Goal: Task Accomplishment & Management: Complete application form

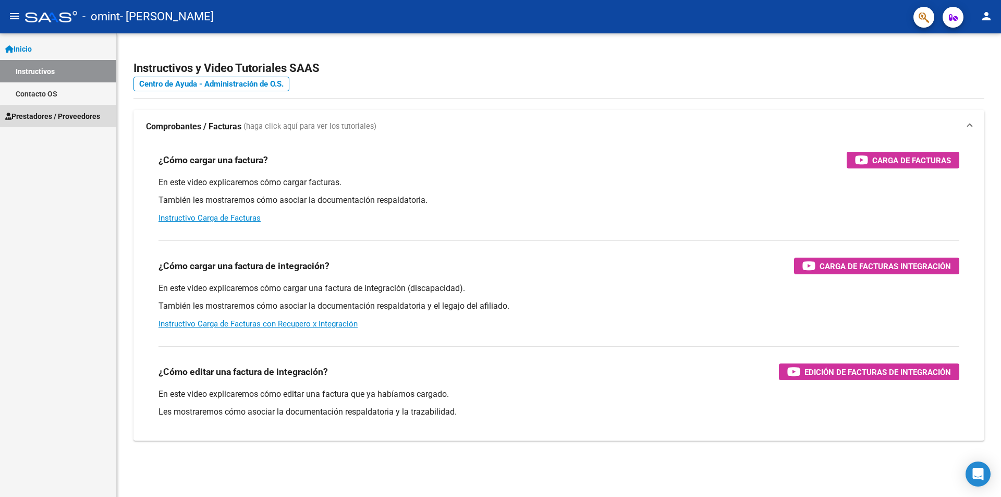
click at [72, 117] on span "Prestadores / Proveedores" at bounding box center [52, 115] width 95 height 11
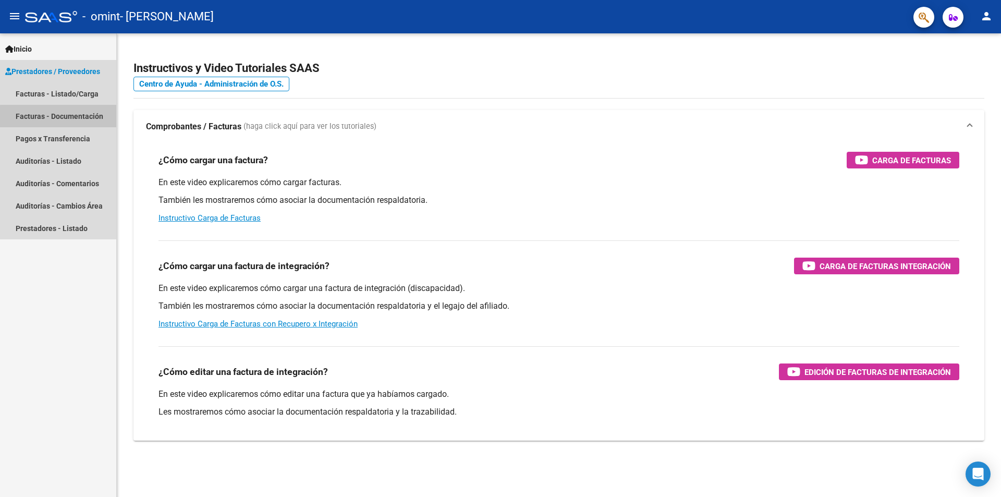
click at [72, 117] on link "Facturas - Documentación" at bounding box center [58, 116] width 116 height 22
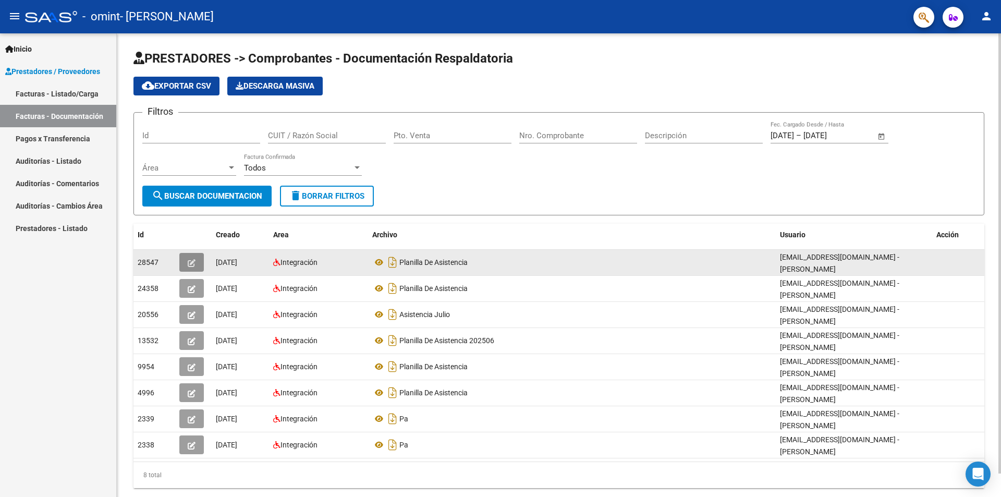
click at [193, 264] on icon "button" at bounding box center [192, 263] width 8 height 8
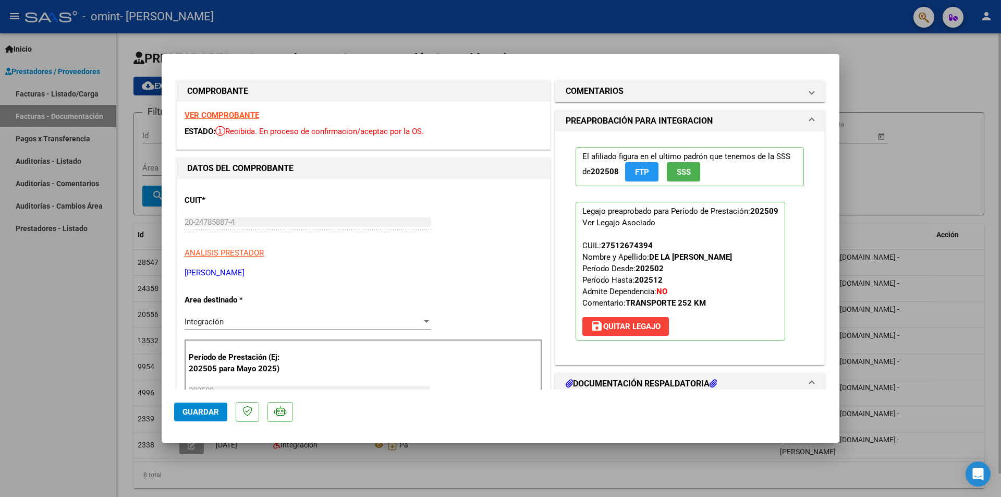
click at [966, 180] on div at bounding box center [500, 248] width 1001 height 497
type input "$ 0,00"
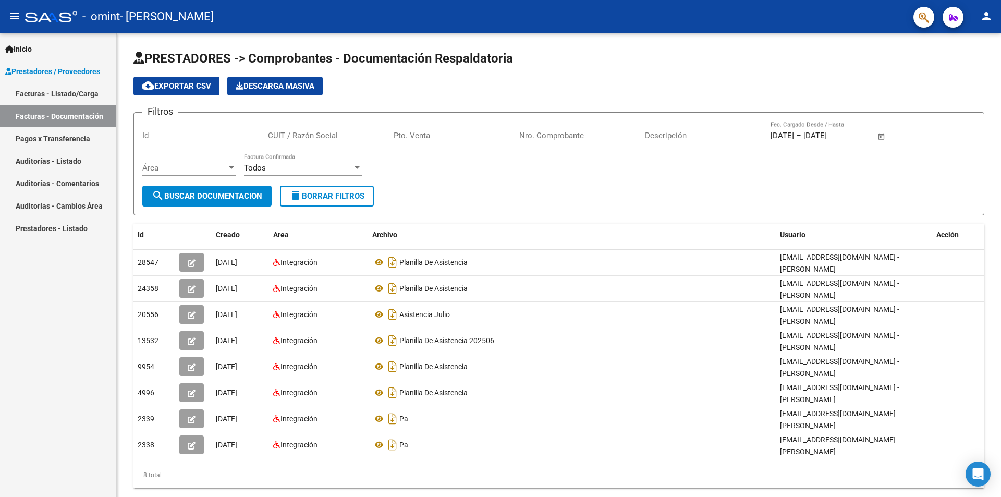
click at [75, 138] on link "Pagos x Transferencia" at bounding box center [58, 138] width 116 height 22
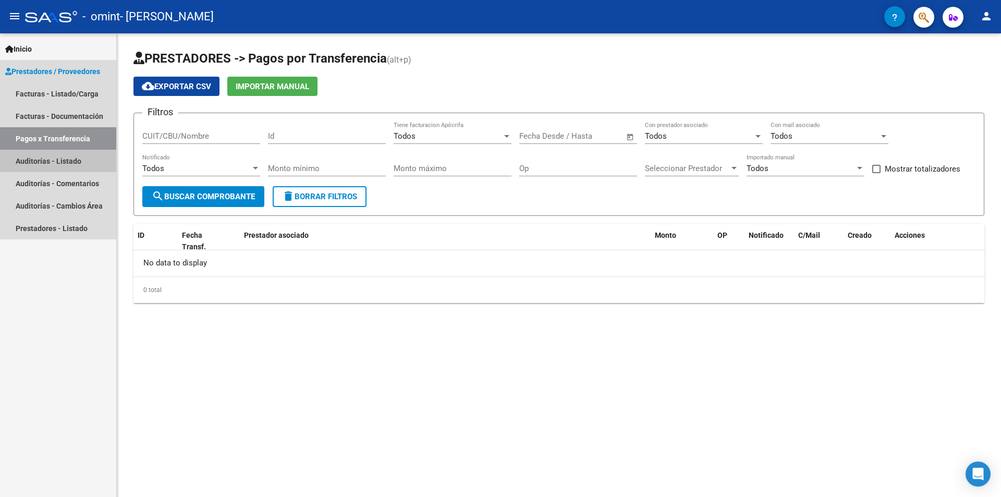
click at [69, 158] on link "Auditorías - Listado" at bounding box center [58, 161] width 116 height 22
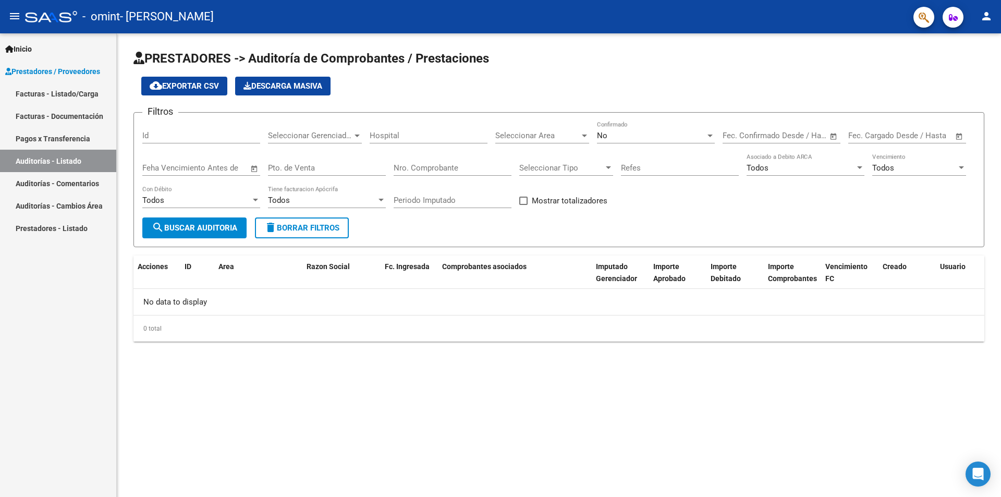
click at [69, 183] on link "Auditorías - Comentarios" at bounding box center [58, 183] width 116 height 22
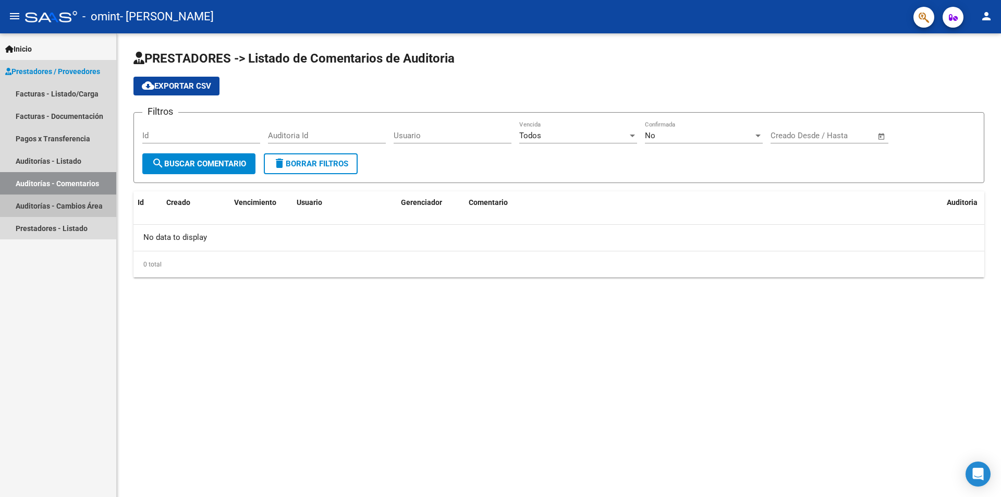
click at [69, 203] on link "Auditorías - Cambios Área" at bounding box center [58, 205] width 116 height 22
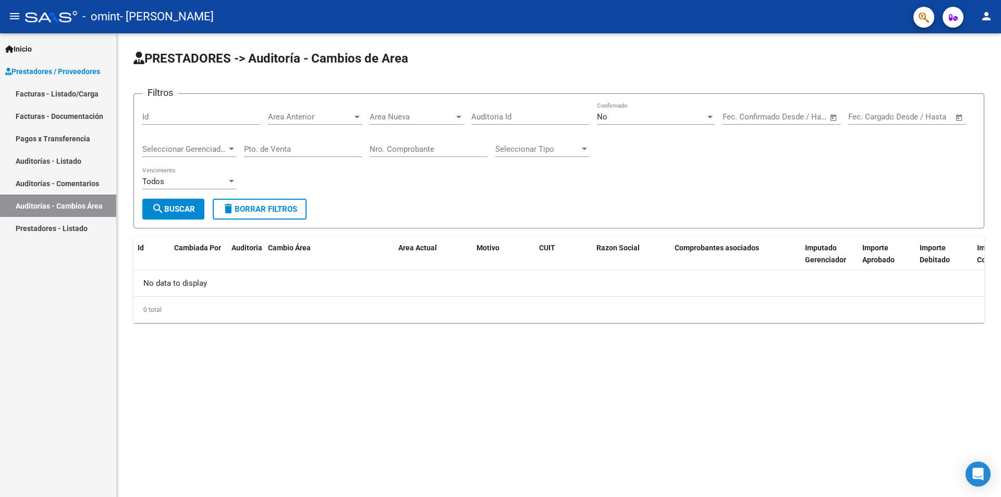
click at [71, 226] on link "Prestadores - Listado" at bounding box center [58, 228] width 116 height 22
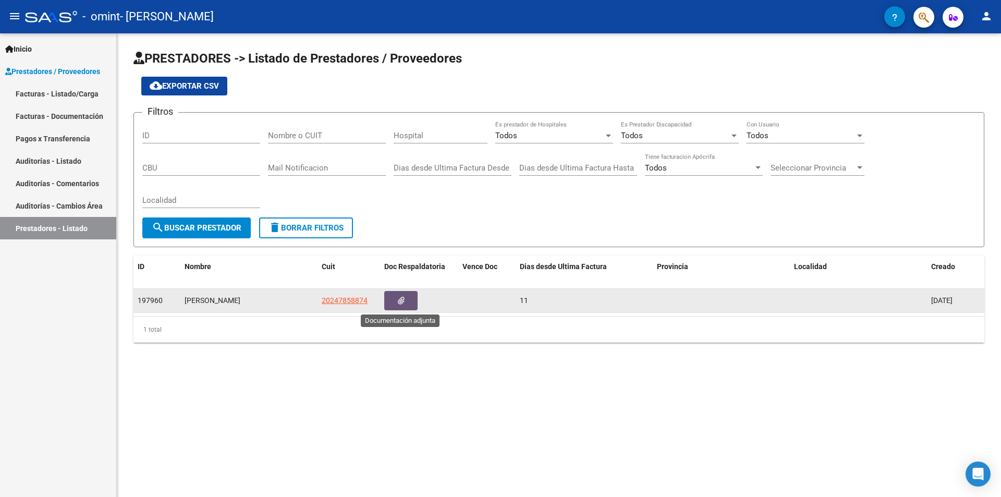
click at [404, 303] on button "button" at bounding box center [400, 300] width 33 height 19
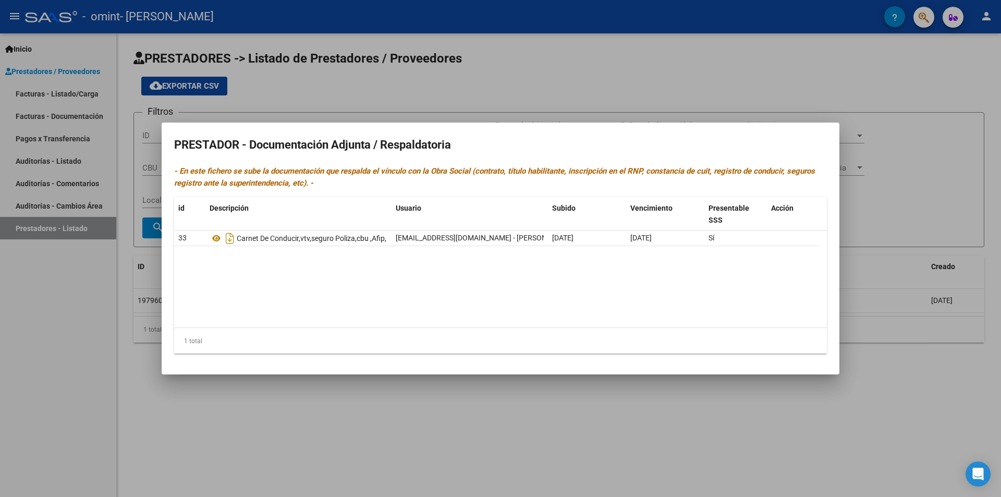
click at [644, 84] on div at bounding box center [500, 248] width 1001 height 497
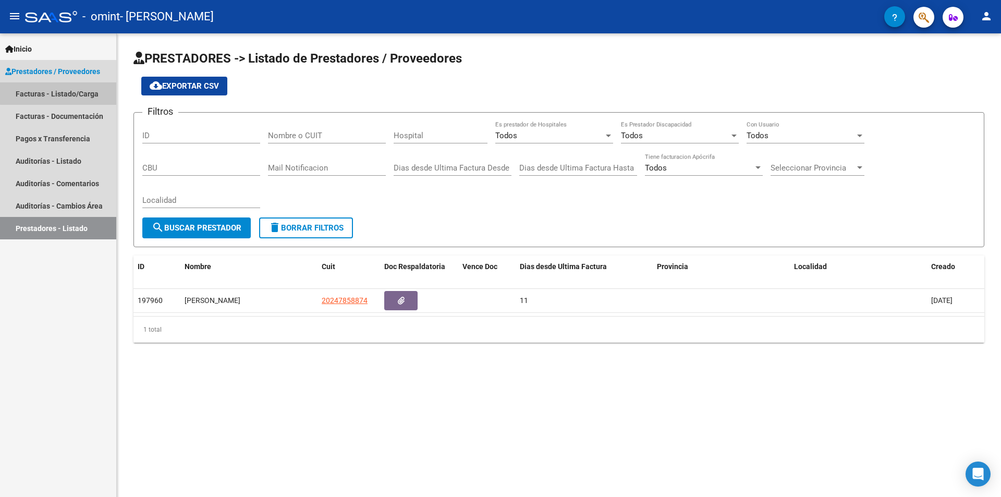
click at [82, 91] on link "Facturas - Listado/Carga" at bounding box center [58, 93] width 116 height 22
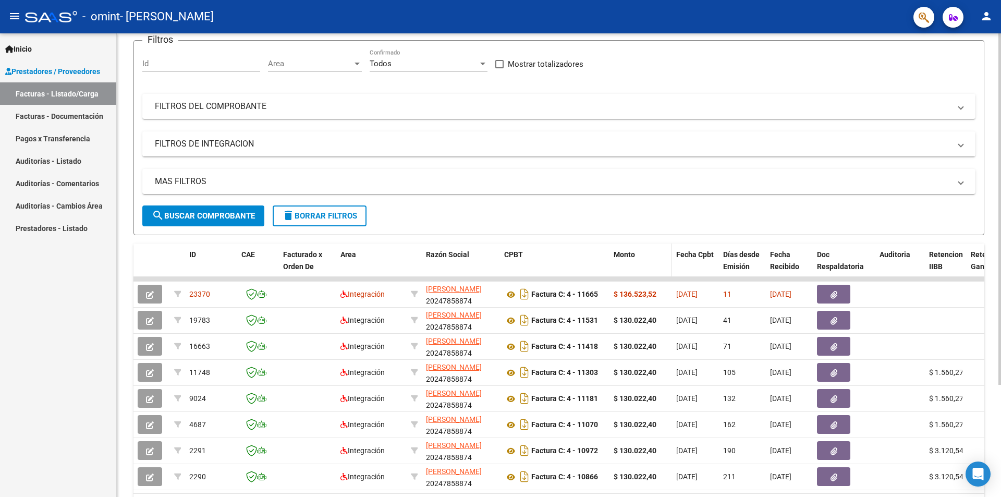
scroll to position [104, 0]
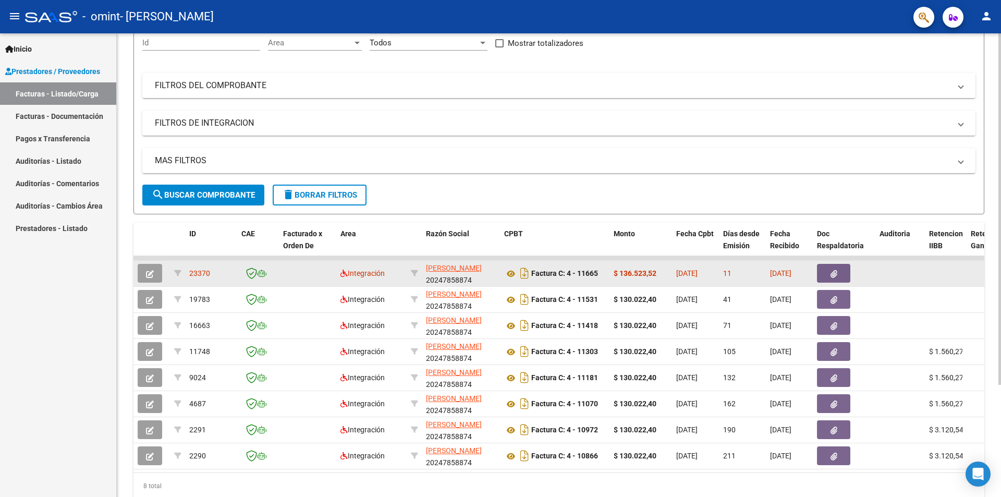
click at [155, 273] on button "button" at bounding box center [150, 273] width 24 height 19
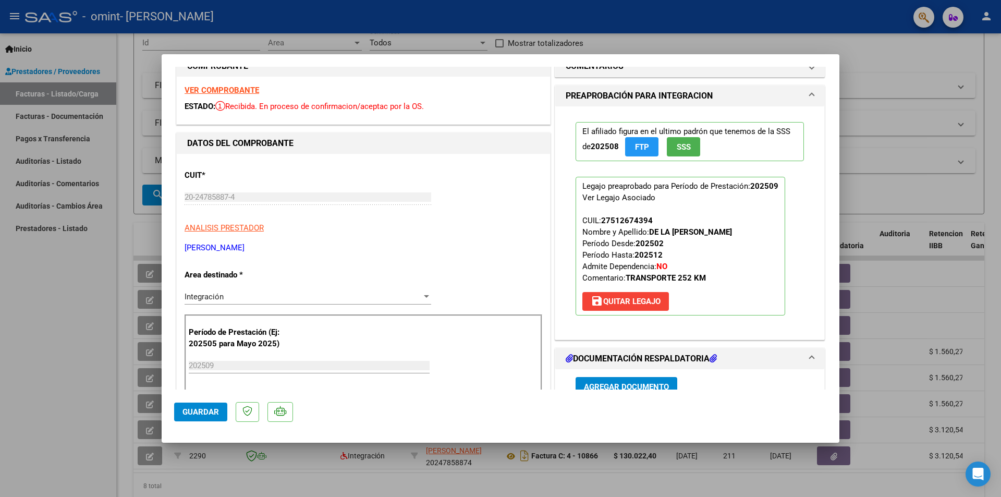
scroll to position [0, 0]
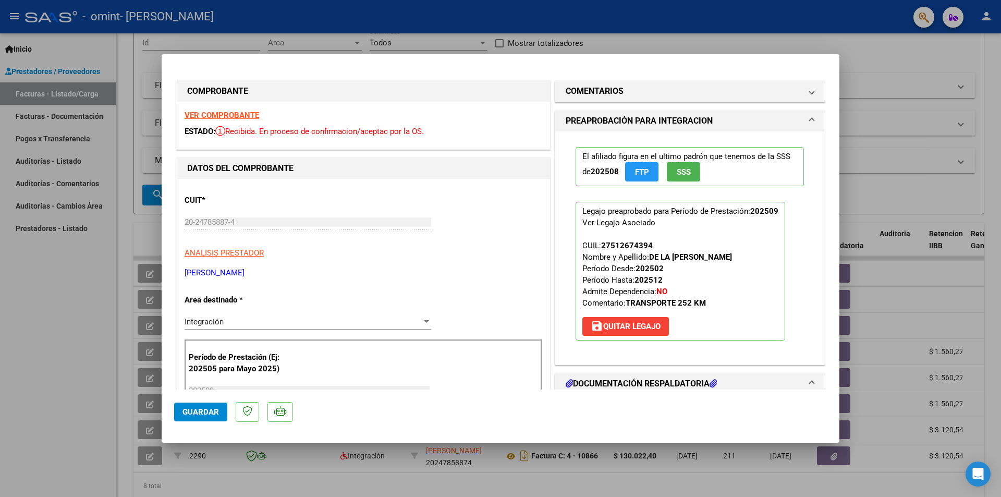
click at [209, 405] on button "Guardar" at bounding box center [200, 411] width 53 height 19
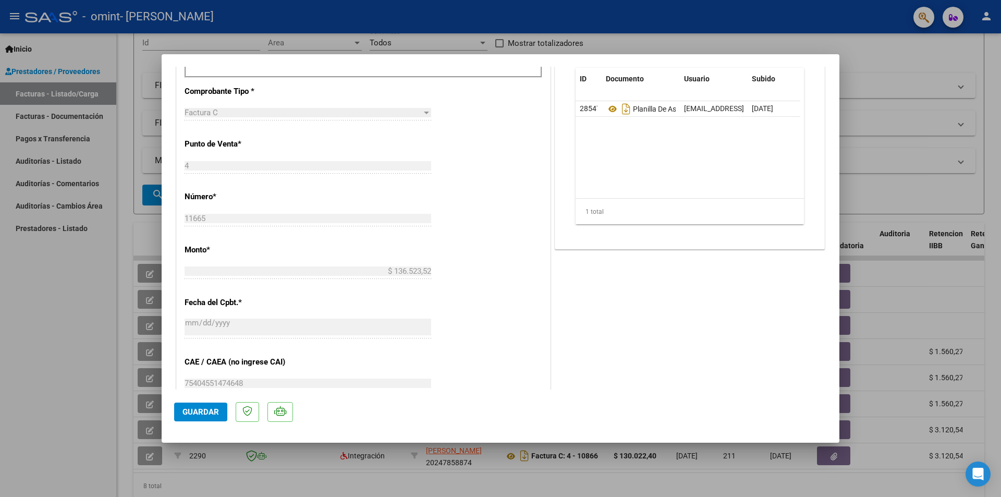
scroll to position [365, 0]
click at [904, 52] on div at bounding box center [500, 248] width 1001 height 497
type input "$ 0,00"
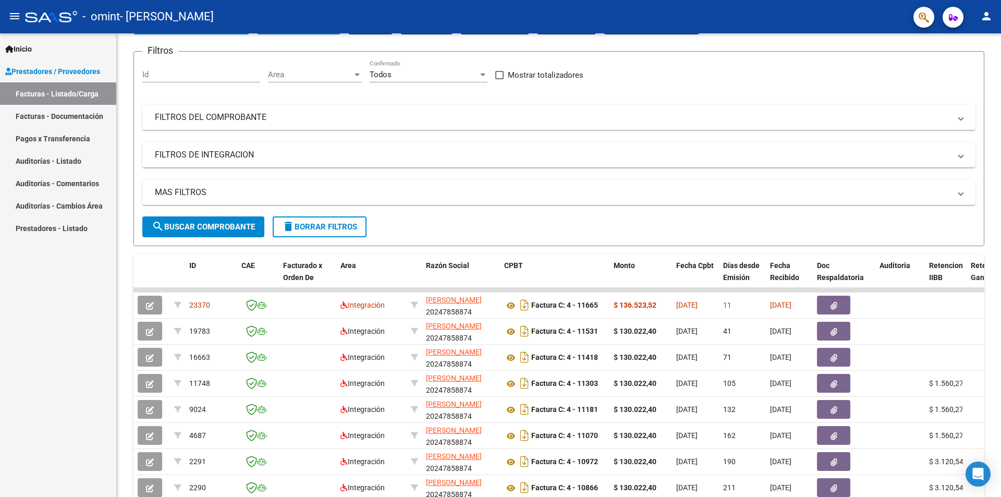
scroll to position [0, 0]
